Goal: Task Accomplishment & Management: Manage account settings

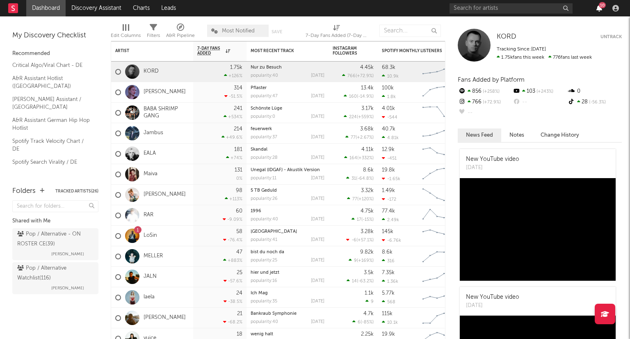
click at [598, 9] on icon "button" at bounding box center [599, 8] width 6 height 7
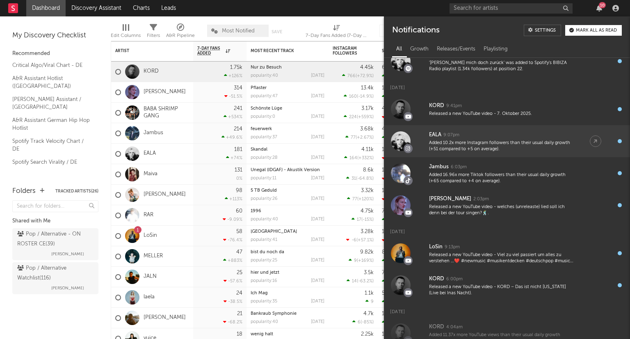
scroll to position [109, 0]
click at [543, 210] on div "Released a new YouTube video - welches (unreleaste) lied soll ich denn bei der …" at bounding box center [501, 209] width 144 height 13
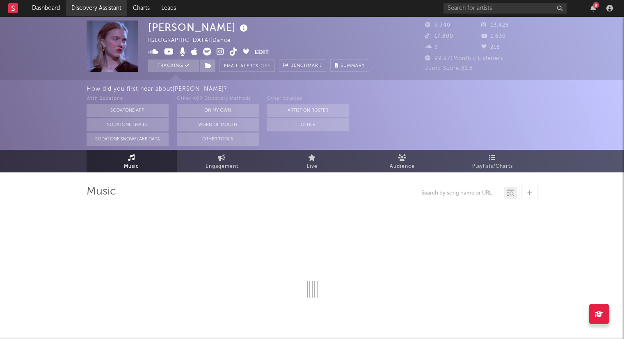
select select "6m"
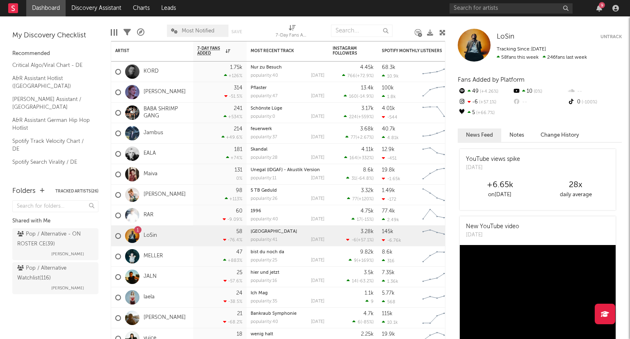
click at [603, 8] on div "9" at bounding box center [599, 8] width 12 height 7
click at [599, 9] on icon "button" at bounding box center [599, 8] width 6 height 7
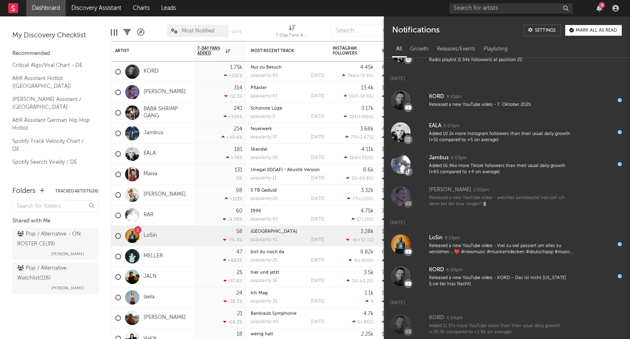
scroll to position [130, 0]
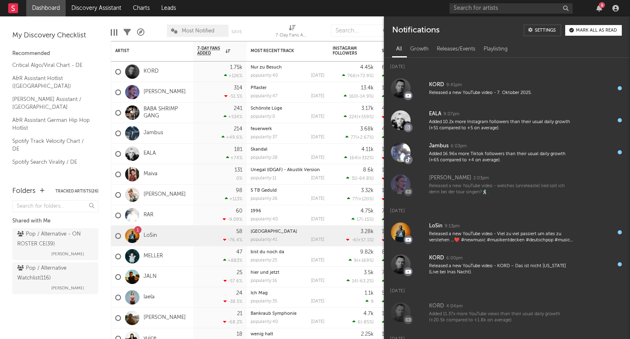
click at [471, 194] on div "Released a new YouTube video - welches (unreleaste) lied soll ich denn bei der …" at bounding box center [501, 189] width 144 height 13
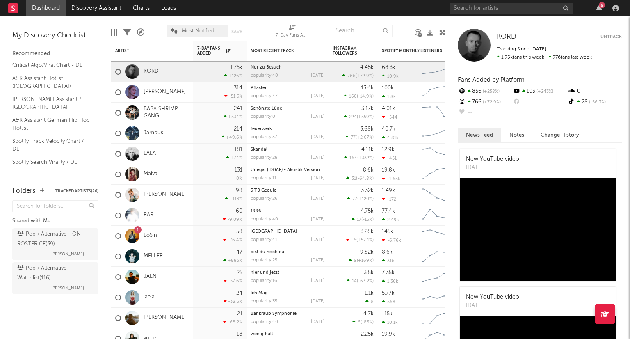
click at [600, 4] on div "9" at bounding box center [602, 5] width 6 height 6
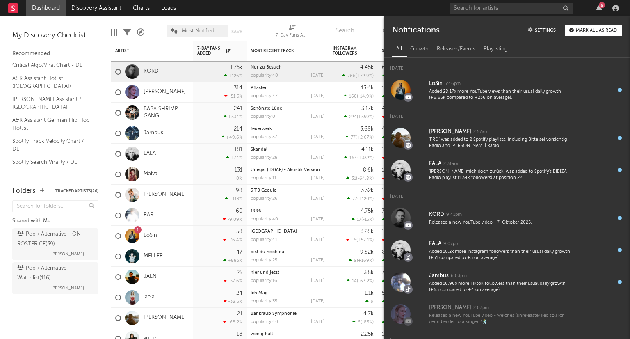
click at [603, 28] on div "Mark all as read" at bounding box center [596, 30] width 41 height 5
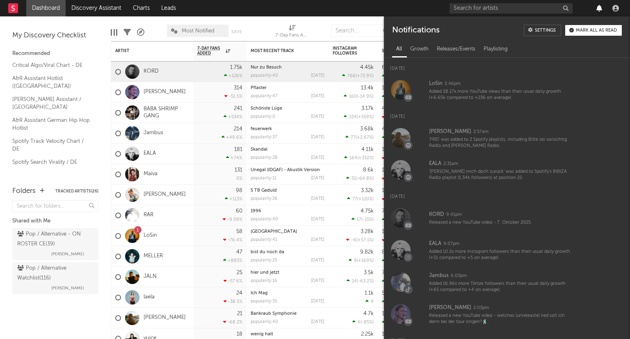
click at [599, 9] on icon "button" at bounding box center [599, 8] width 6 height 7
